Goal: Task Accomplishment & Management: Use online tool/utility

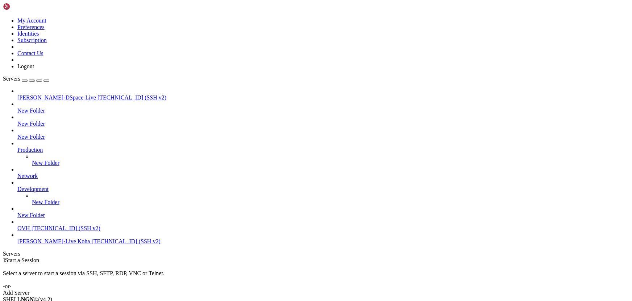
click at [98, 94] on span "[TECHNICAL_ID] (SSH v2)" at bounding box center [132, 97] width 69 height 6
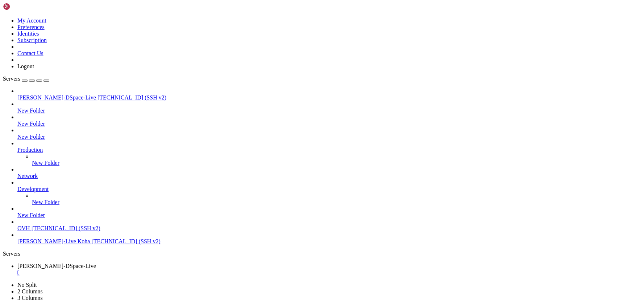
scroll to position [55, 0]
drag, startPoint x: 125, startPoint y: 536, endPoint x: 99, endPoint y: 529, distance: 26.6
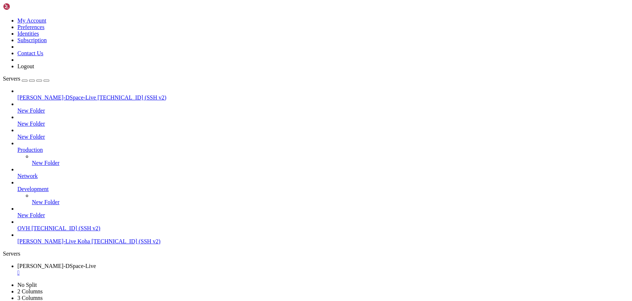
drag, startPoint x: 189, startPoint y: 546, endPoint x: 124, endPoint y: 540, distance: 65.2
drag, startPoint x: 142, startPoint y: 475, endPoint x: 106, endPoint y: 473, distance: 35.9
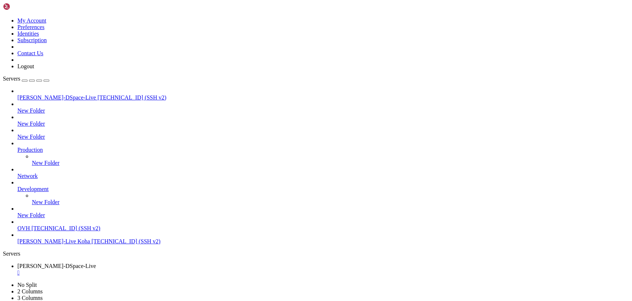
scroll to position [80, 0]
